Goal: Task Accomplishment & Management: Complete application form

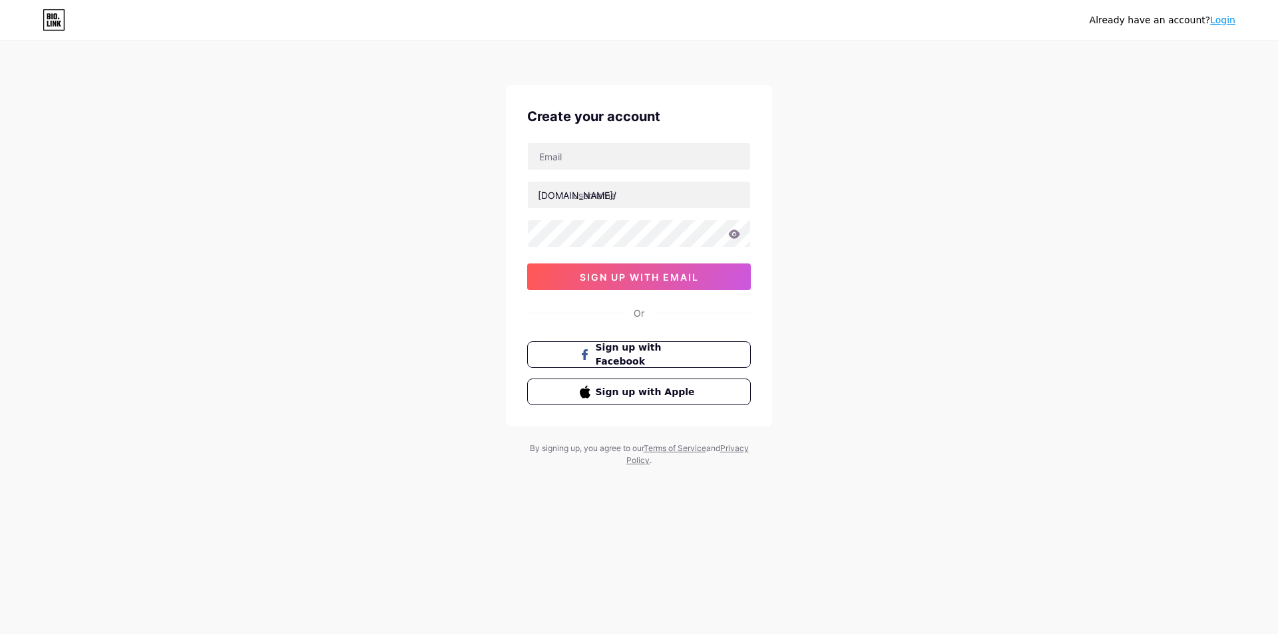
click at [680, 106] on div "Create your account [DOMAIN_NAME]/ sign up with email Or Sign up with Facebook …" at bounding box center [639, 255] width 266 height 341
click at [647, 139] on div "Create your account [DOMAIN_NAME]/ sign up with email Or Sign up with Facebook …" at bounding box center [639, 255] width 266 height 341
click at [641, 145] on input "text" at bounding box center [639, 156] width 222 height 27
paste input "[EMAIL_ADDRESS][PERSON_NAME][DOMAIN_NAME]"
type input "[EMAIL_ADDRESS][PERSON_NAME][DOMAIN_NAME]"
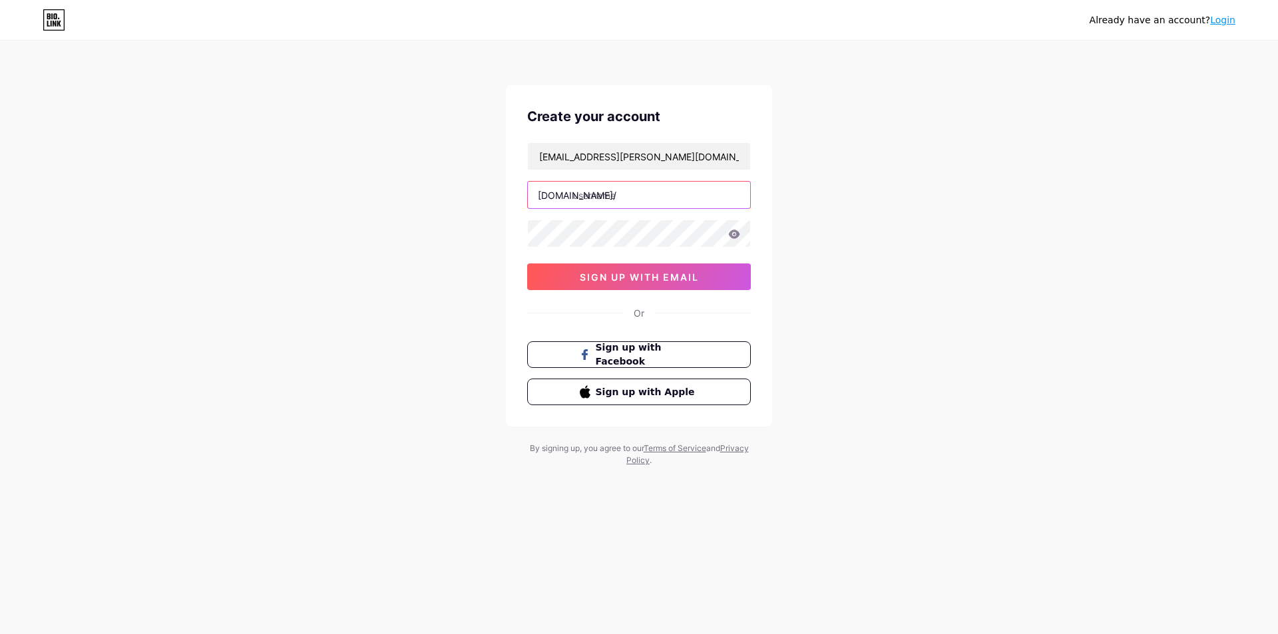
click at [578, 196] on input "text" at bounding box center [639, 195] width 222 height 27
type input "inspijet1"
click at [563, 251] on div "[EMAIL_ADDRESS][PERSON_NAME][DOMAIN_NAME] [DOMAIN_NAME]/ inspijet1 0cAFcWeA73nZ…" at bounding box center [639, 216] width 224 height 148
click at [735, 238] on icon at bounding box center [734, 234] width 11 height 9
click at [731, 238] on icon at bounding box center [734, 234] width 12 height 9
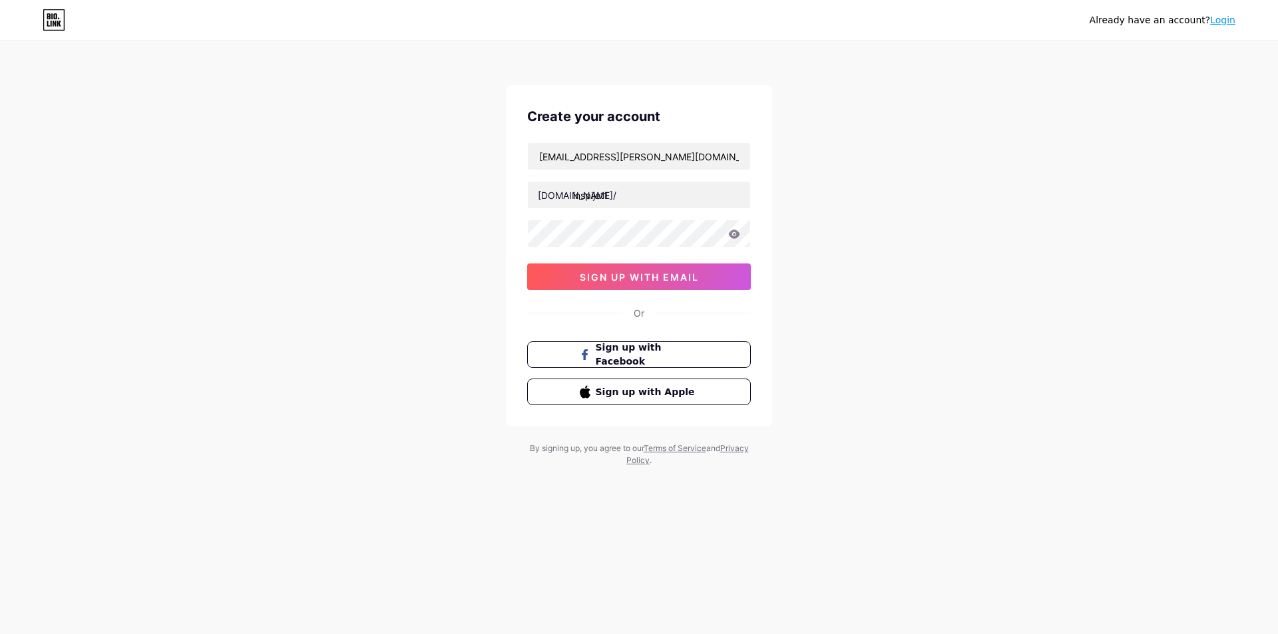
click at [735, 236] on icon at bounding box center [734, 234] width 12 height 9
click at [391, 222] on div "Already have an account? Login Create your account [PERSON_NAME][EMAIL_ADDRESS]…" at bounding box center [639, 254] width 1278 height 509
click at [540, 218] on div "[EMAIL_ADDRESS][PERSON_NAME][DOMAIN_NAME] [DOMAIN_NAME]/ inspijet1 0cAFcWeA73nZ…" at bounding box center [639, 216] width 224 height 148
click at [313, 243] on div "Already have an account? Login Create your account [PERSON_NAME][EMAIL_ADDRESS]…" at bounding box center [639, 254] width 1278 height 509
click at [614, 286] on button "sign up with email" at bounding box center [639, 277] width 224 height 27
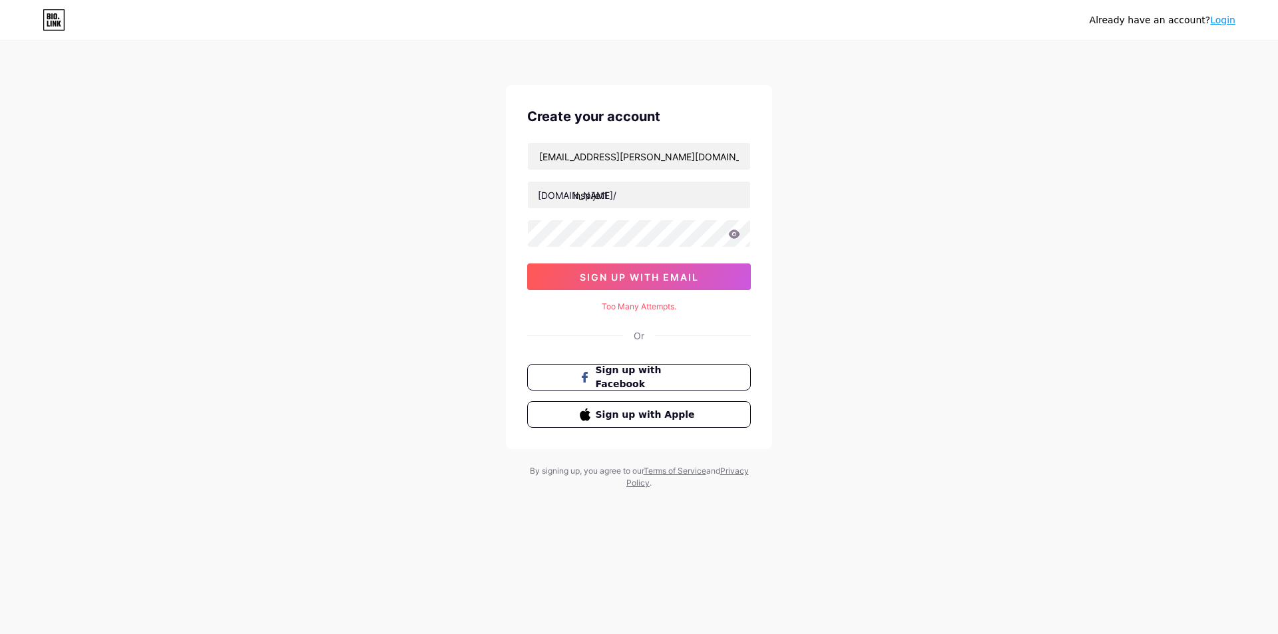
click at [731, 236] on icon at bounding box center [734, 234] width 11 height 9
click at [736, 236] on icon at bounding box center [734, 234] width 11 height 9
click at [695, 269] on button "sign up with email" at bounding box center [639, 277] width 224 height 27
